Goal: Transaction & Acquisition: Obtain resource

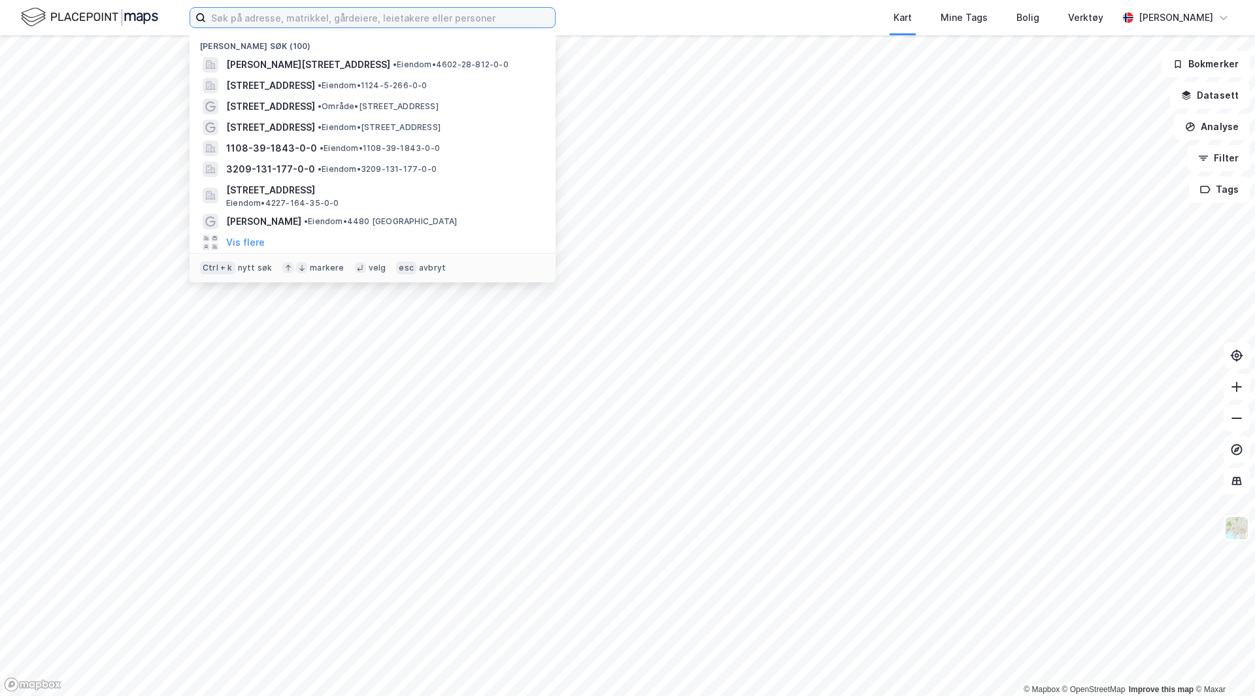
click at [257, 22] on input at bounding box center [380, 18] width 349 height 20
click at [243, 126] on span "Hoveveien 19" at bounding box center [270, 128] width 89 height 16
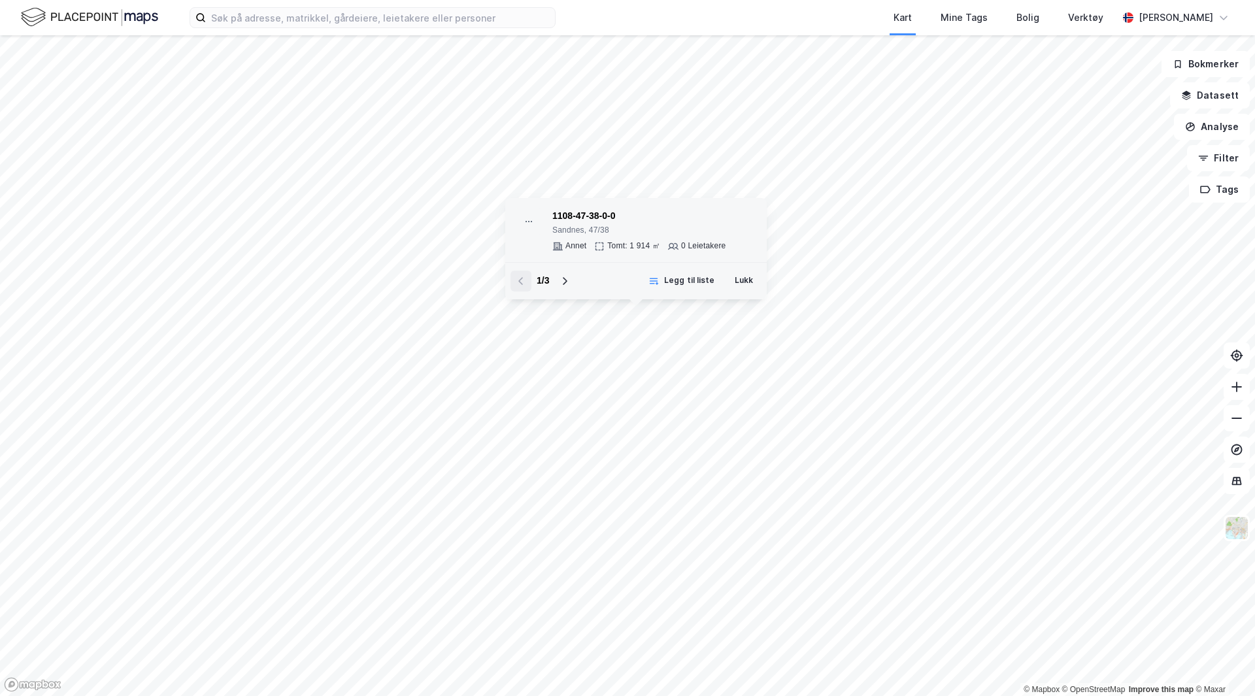
click at [596, 219] on div "1108-47-38-0-0" at bounding box center [639, 217] width 173 height 16
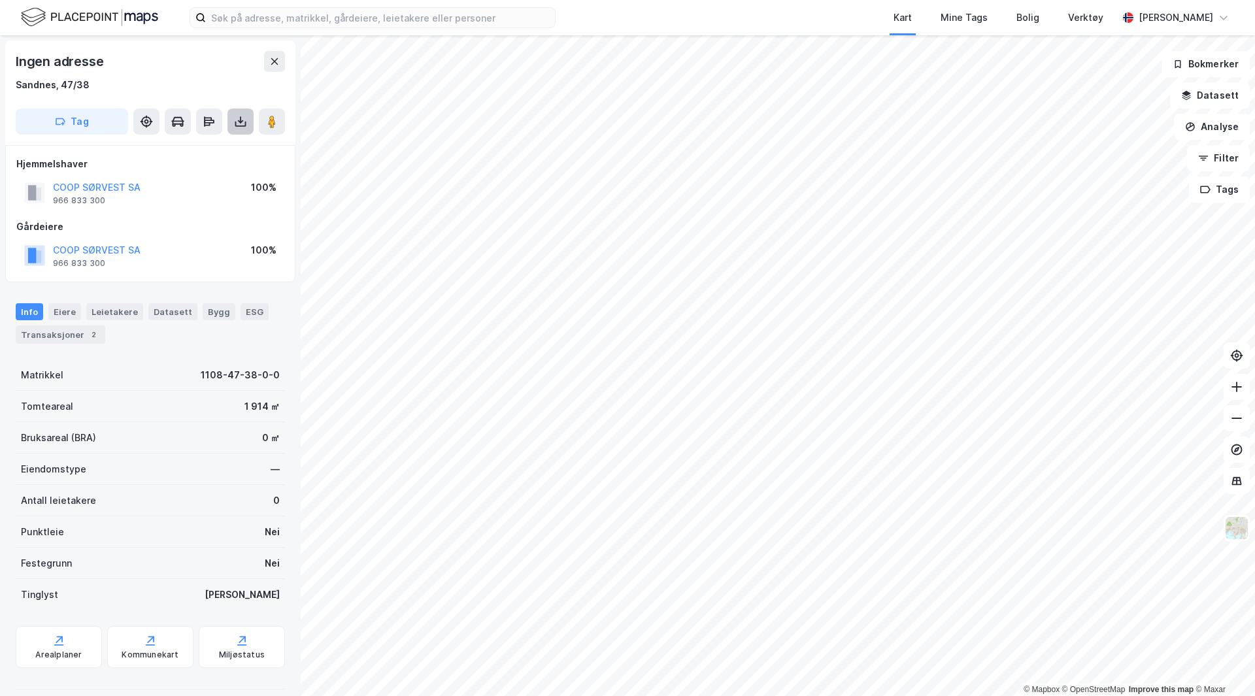
click at [233, 119] on button at bounding box center [241, 122] width 26 height 26
click at [193, 141] on div "Last ned grunnbok" at bounding box center [183, 147] width 139 height 21
click at [201, 139] on div "Last ned grunnbok" at bounding box center [183, 147] width 139 height 21
